Goal: Information Seeking & Learning: Understand process/instructions

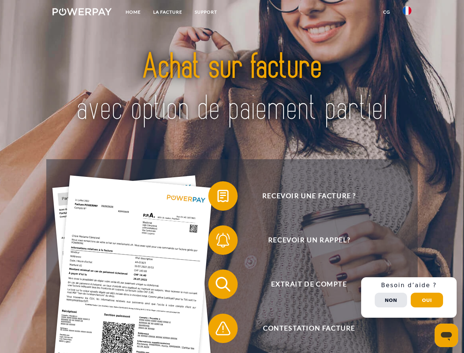
click at [82, 13] on img at bounding box center [82, 11] width 59 height 7
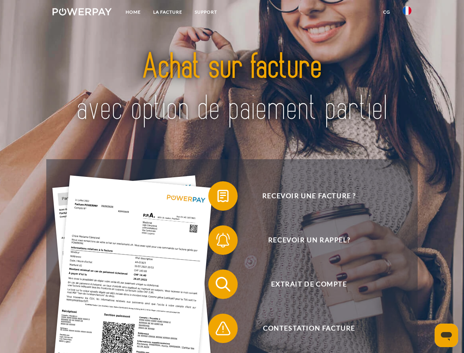
click at [407, 13] on img at bounding box center [407, 10] width 9 height 9
click at [387, 12] on link "CG" at bounding box center [386, 12] width 19 height 13
click at [218, 197] on span at bounding box center [212, 196] width 37 height 37
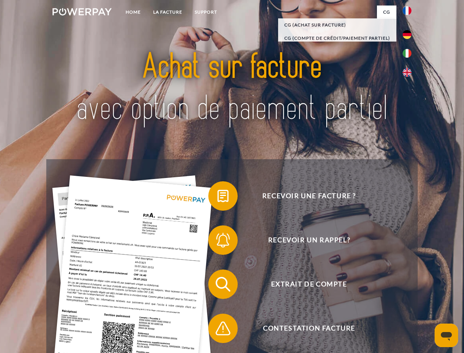
click at [218, 242] on span at bounding box center [212, 240] width 37 height 37
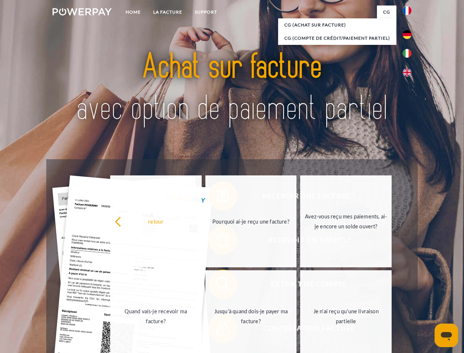
click at [218, 286] on link "Jusqu'à quand dois-je payer ma facture?" at bounding box center [251, 316] width 92 height 92
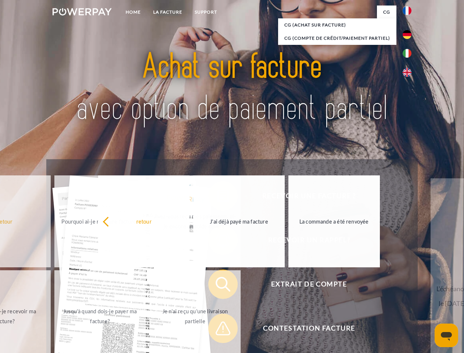
click at [218, 330] on span at bounding box center [212, 328] width 37 height 37
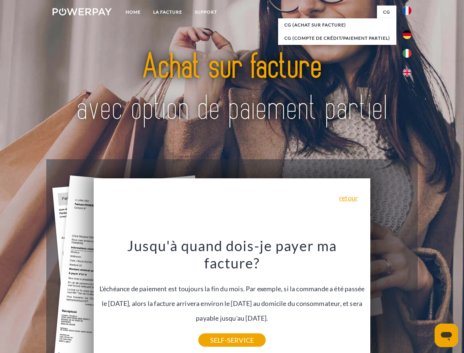
click at [409, 297] on div "Recevoir une facture ? Recevoir un rappel? Extrait de compte retour" at bounding box center [231, 306] width 371 height 294
click at [391, 299] on span "Extrait de compte" at bounding box center [309, 283] width 180 height 29
click at [427, 300] on header "Home LA FACTURE Support" at bounding box center [232, 254] width 464 height 508
